Goal: Register for event/course

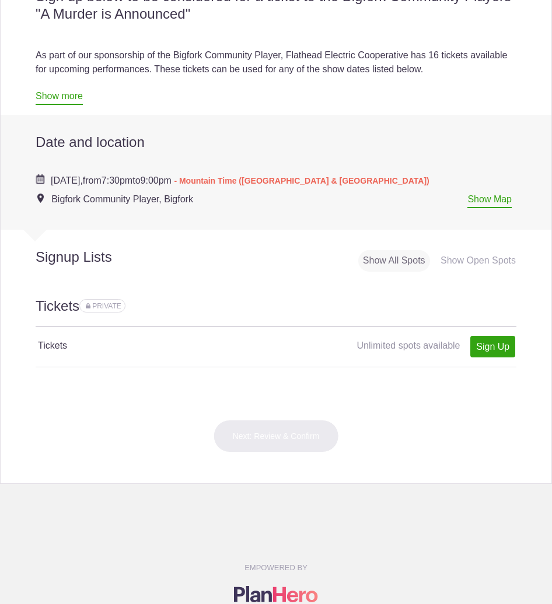
scroll to position [292, 0]
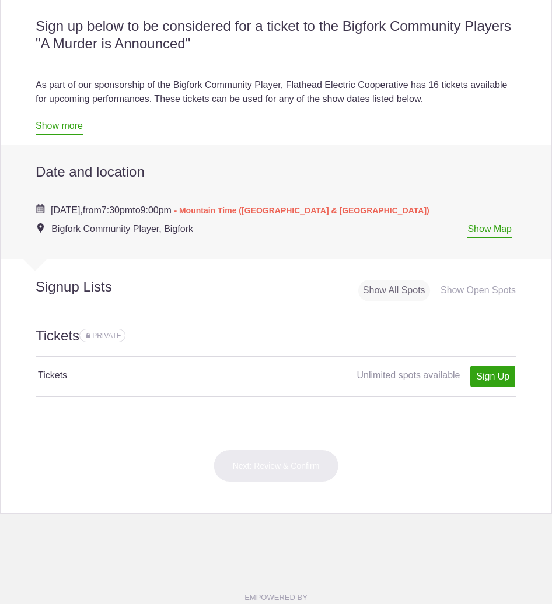
click at [426, 376] on span "Unlimited spots available" at bounding box center [408, 375] width 103 height 10
click at [55, 370] on h4 "Tickets" at bounding box center [157, 376] width 238 height 14
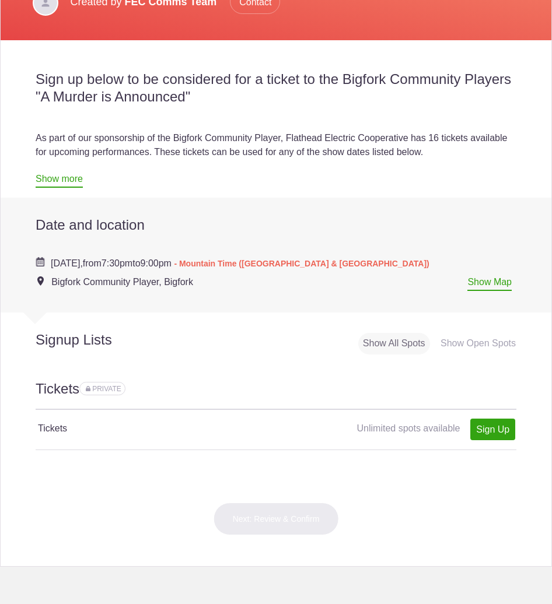
scroll to position [222, 0]
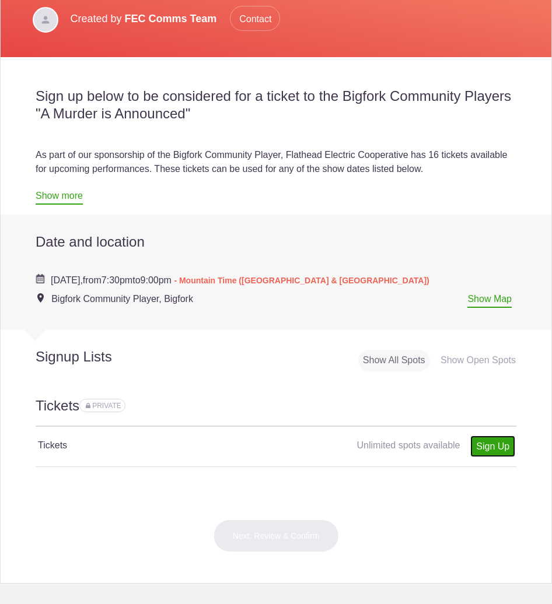
click at [479, 446] on link "Sign Up" at bounding box center [492, 447] width 45 height 22
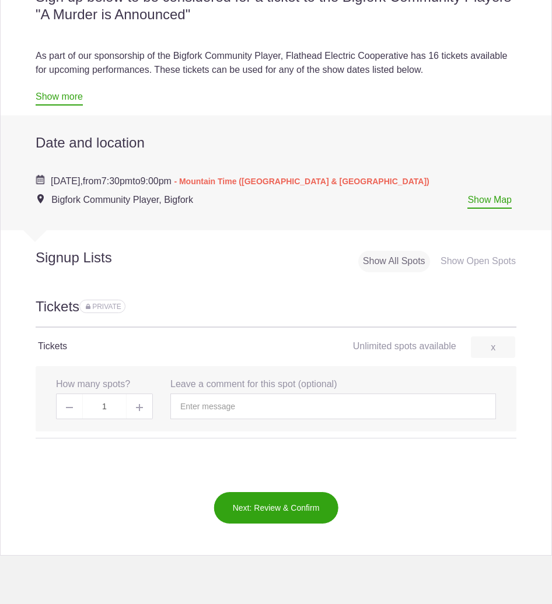
scroll to position [338, 0]
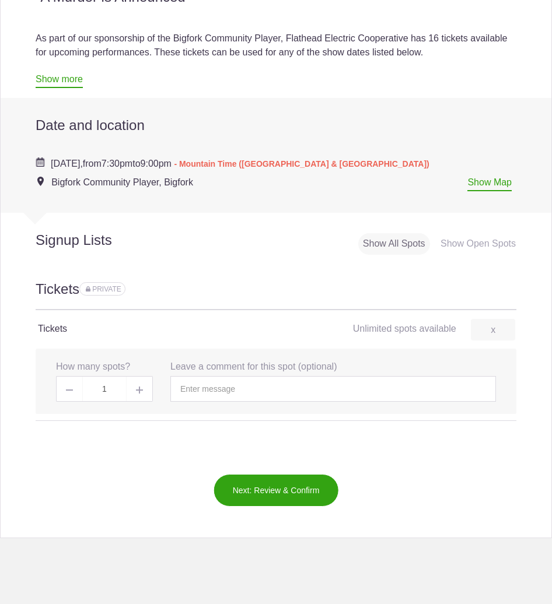
click at [138, 391] on img at bounding box center [139, 390] width 7 height 7
type input "2"
click at [244, 388] on input "text" at bounding box center [332, 389] width 325 height 26
type input "[US_STATE] [PERSON_NAME]"
click at [275, 492] on button "Next: Review & Confirm" at bounding box center [275, 490] width 125 height 33
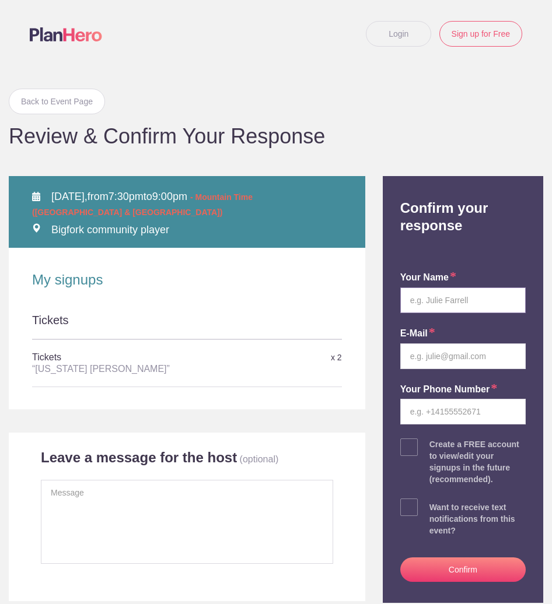
click at [465, 302] on input "text" at bounding box center [462, 300] width 125 height 26
type input "[US_STATE] D."
click at [446, 355] on input "email" at bounding box center [462, 356] width 125 height 26
type input "[PERSON_NAME][EMAIL_ADDRESS][DOMAIN_NAME]"
click at [470, 361] on input "[PERSON_NAME][EMAIL_ADDRESS][DOMAIN_NAME]" at bounding box center [462, 356] width 125 height 26
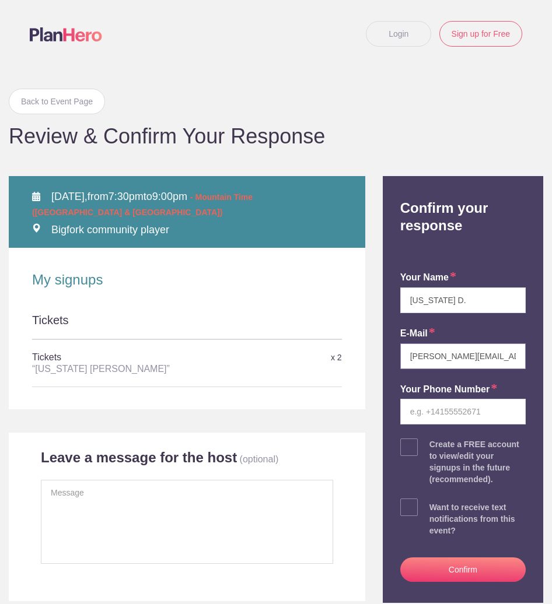
click at [470, 361] on input "[PERSON_NAME][EMAIL_ADDRESS][DOMAIN_NAME]" at bounding box center [462, 356] width 125 height 26
click at [515, 357] on input "[PERSON_NAME][EMAIL_ADDRESS][DOMAIN_NAME]" at bounding box center [462, 356] width 125 height 26
click at [528, 357] on div "Confirm your response your name [US_STATE] D. E-mail [PERSON_NAME][EMAIL_ADDRES…" at bounding box center [463, 389] width 160 height 427
click at [464, 409] on input "tel" at bounding box center [462, 412] width 125 height 26
type input "4067514483"
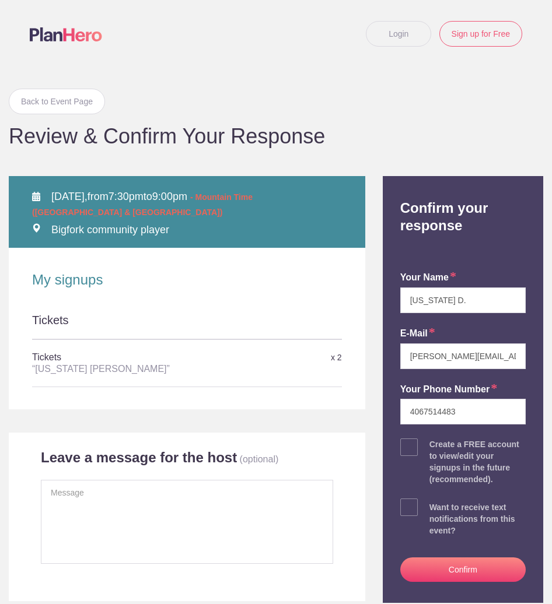
click at [462, 565] on button "Confirm" at bounding box center [462, 569] width 125 height 24
